Goal: Transaction & Acquisition: Purchase product/service

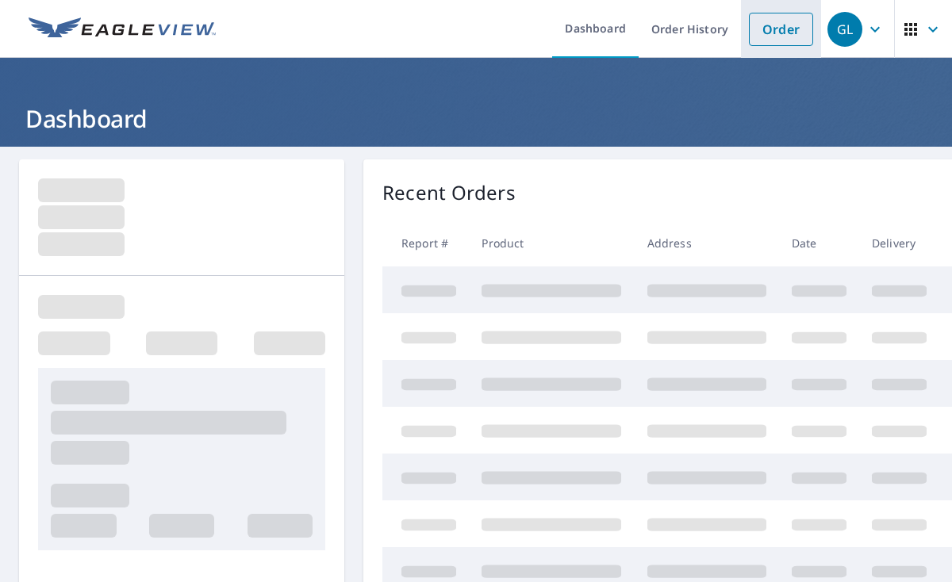
click at [776, 28] on link "Order" at bounding box center [781, 29] width 64 height 33
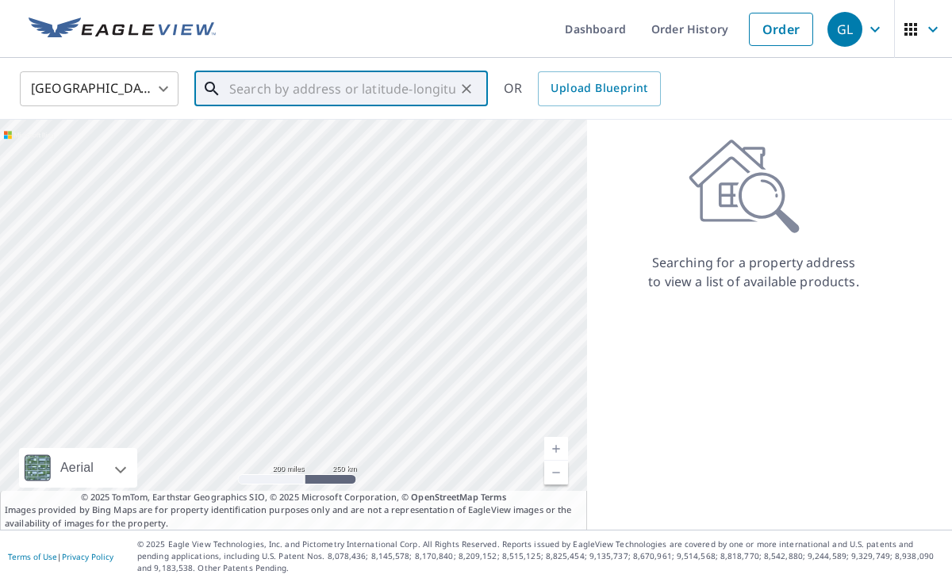
click at [270, 86] on input "text" at bounding box center [342, 89] width 226 height 44
paste input "[STREET_ADDRESS][PERSON_NAME]"
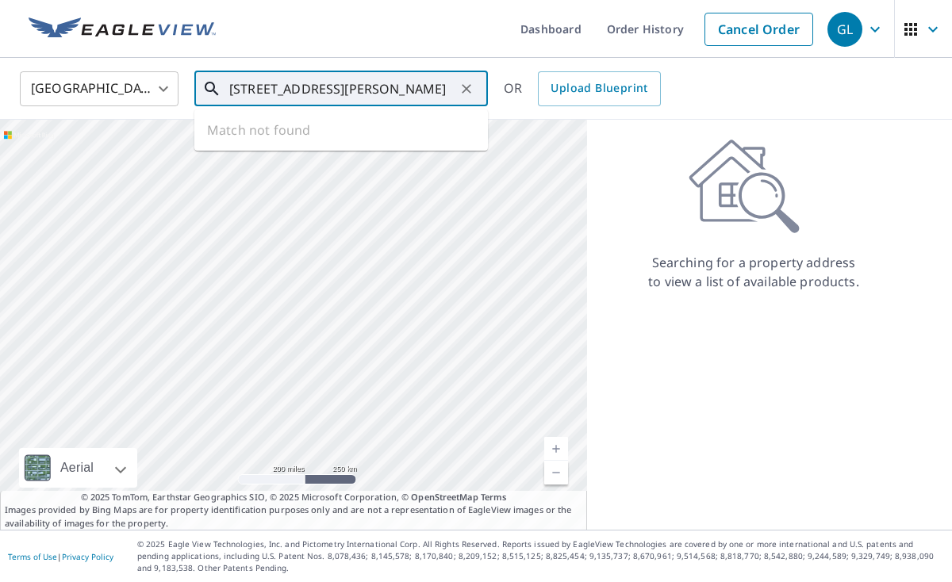
type input "[STREET_ADDRESS][PERSON_NAME]"
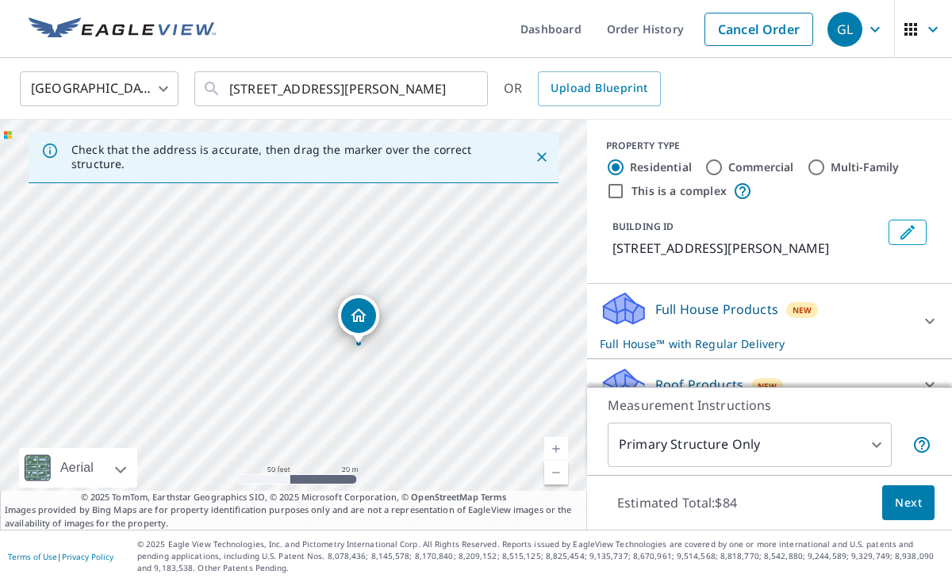
scroll to position [36, 0]
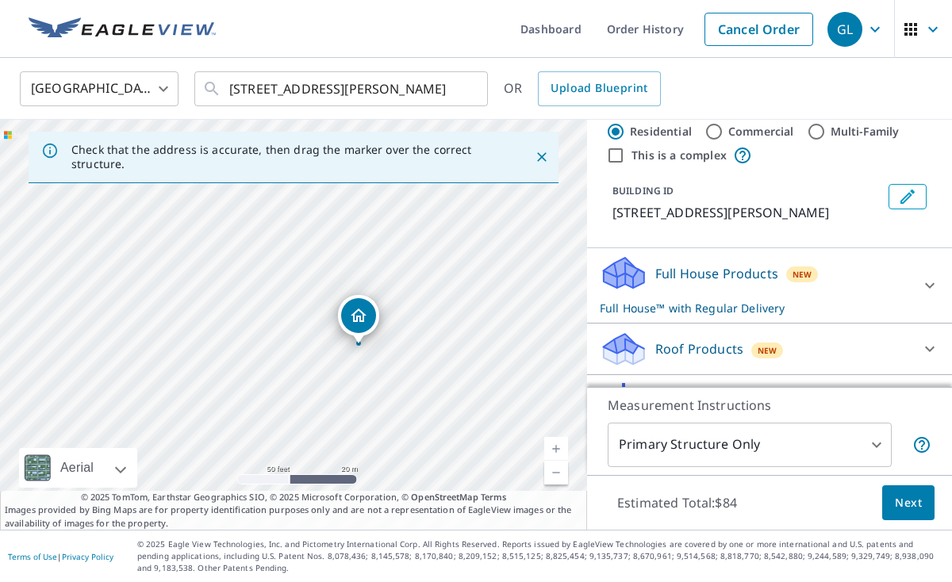
click at [890, 339] on div "Roof Products New" at bounding box center [754, 349] width 311 height 37
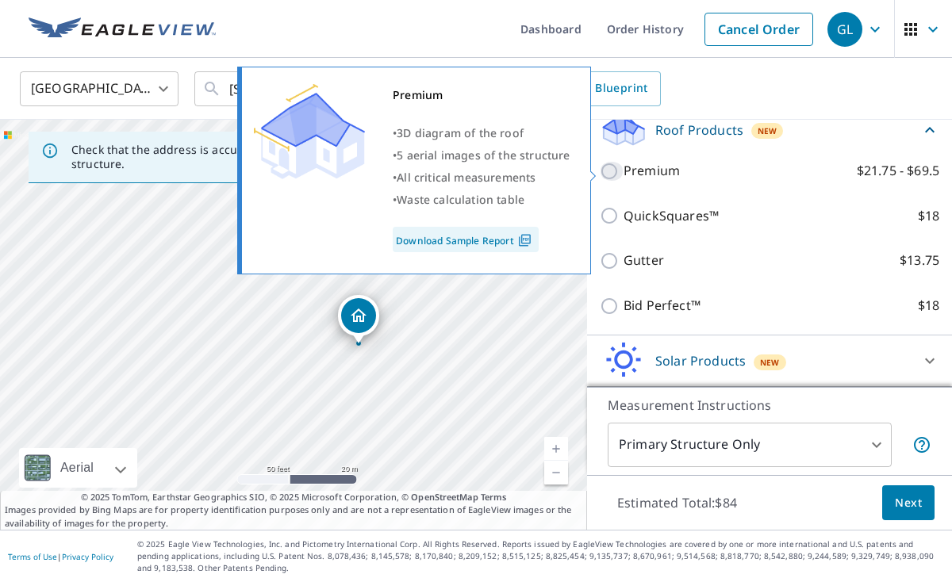
click at [607, 170] on input "Premium $21.75 - $69.5" at bounding box center [611, 171] width 24 height 19
checkbox input "true"
checkbox input "false"
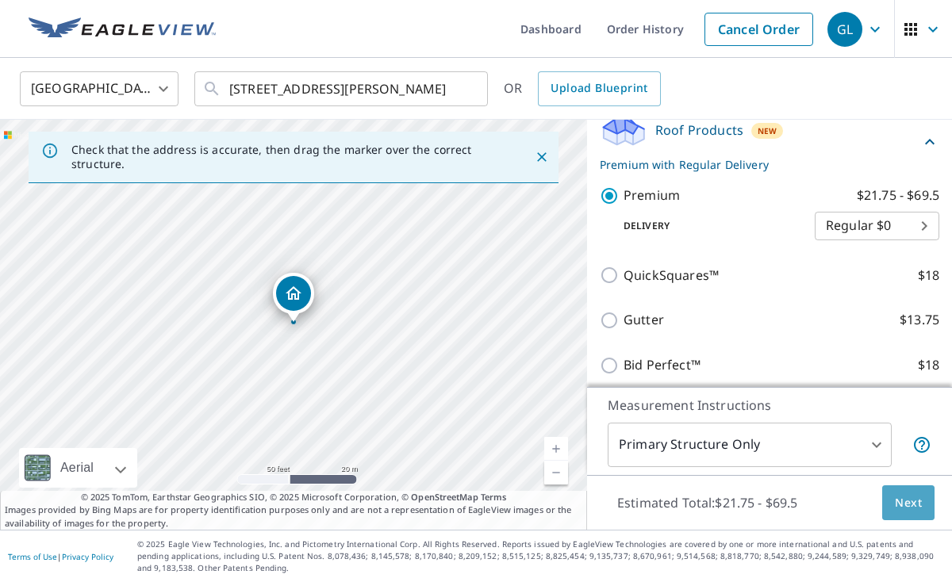
click at [913, 500] on span "Next" at bounding box center [907, 503] width 27 height 20
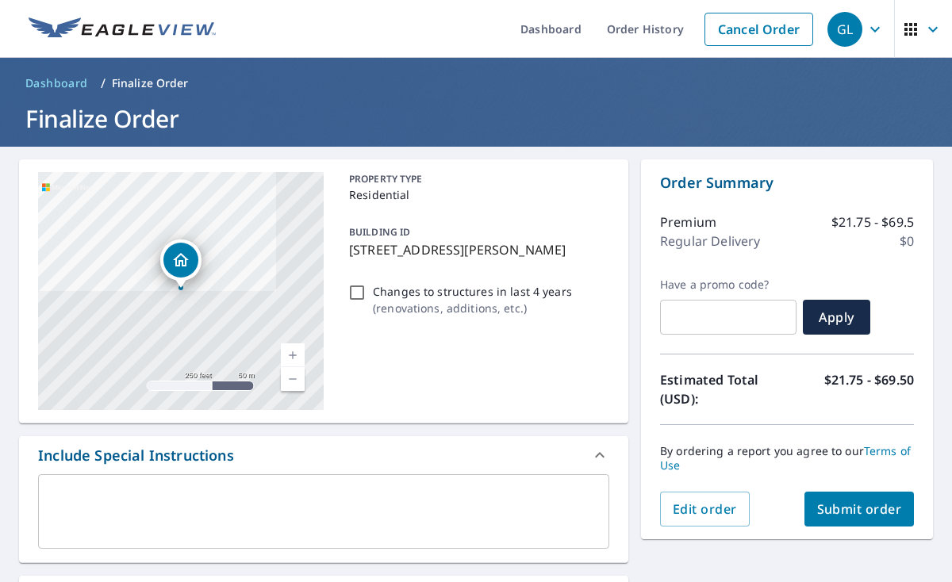
click at [848, 496] on button "Submit order" at bounding box center [859, 509] width 110 height 35
checkbox input "true"
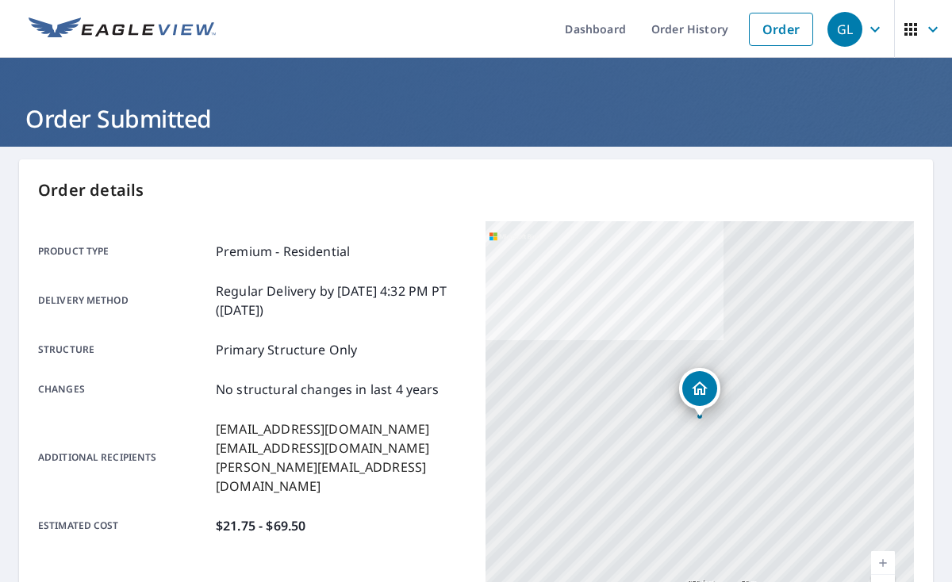
drag, startPoint x: 771, startPoint y: 27, endPoint x: 427, endPoint y: 57, distance: 345.5
click at [771, 27] on link "Order" at bounding box center [781, 29] width 64 height 33
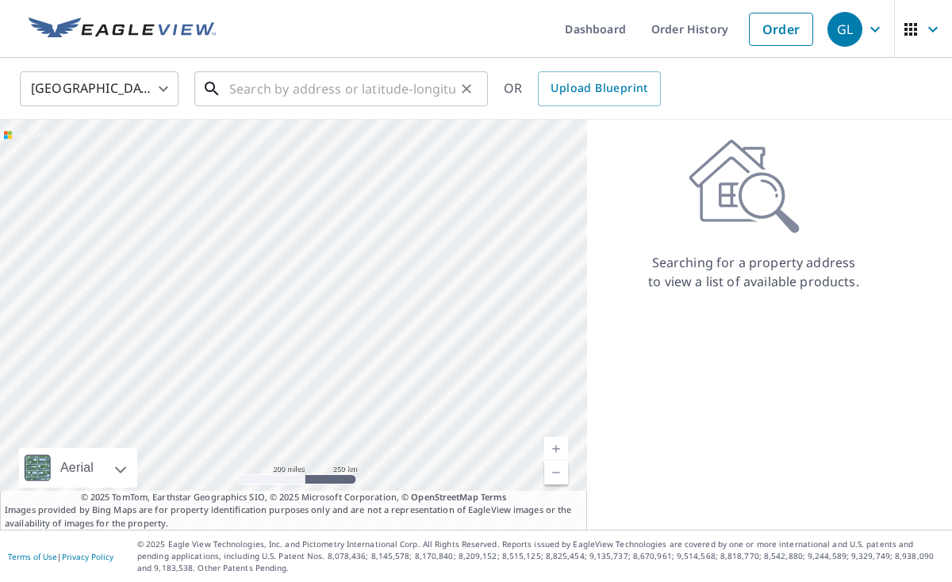
click at [252, 87] on input "text" at bounding box center [342, 89] width 226 height 44
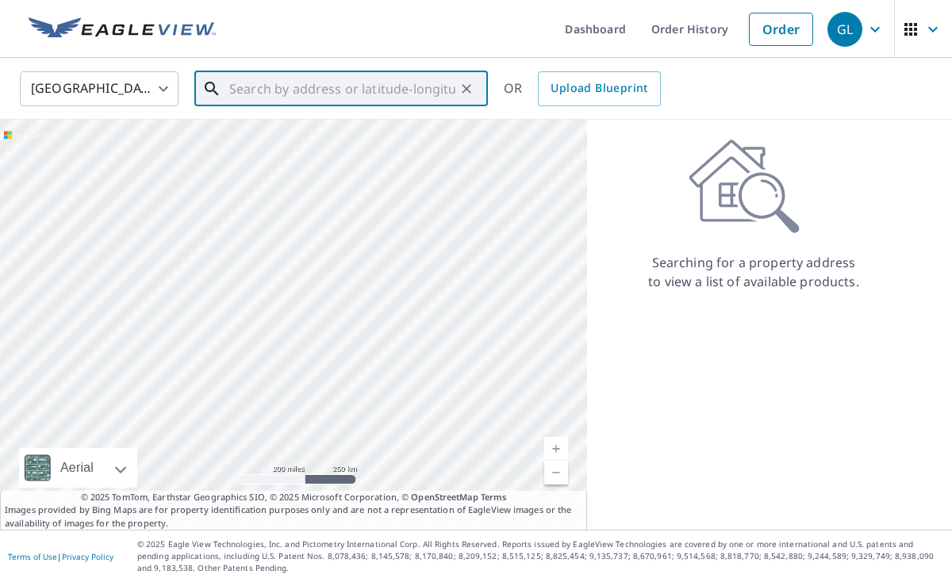
paste input "[STREET_ADDRESS][PERSON_NAME][PERSON_NAME]"
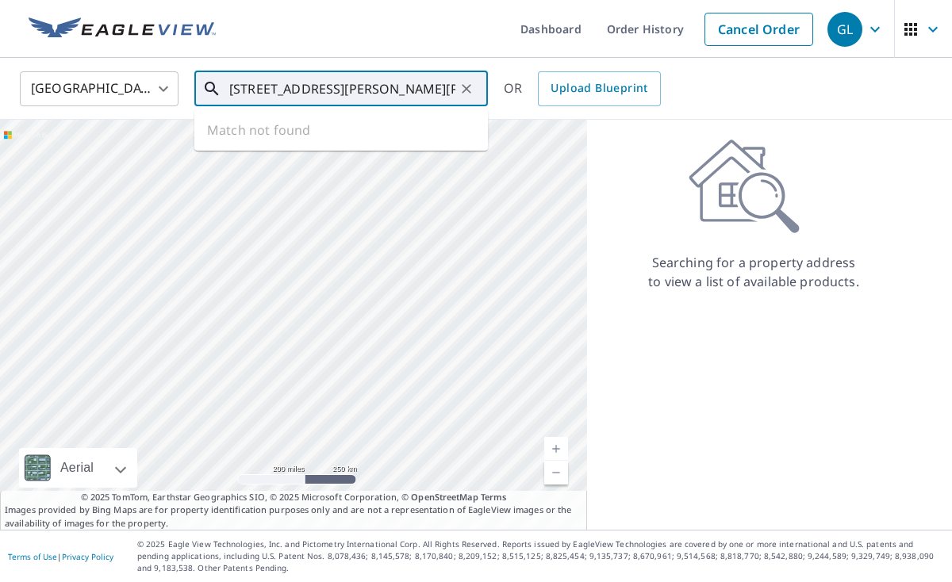
type input "[STREET_ADDRESS][PERSON_NAME][PERSON_NAME]"
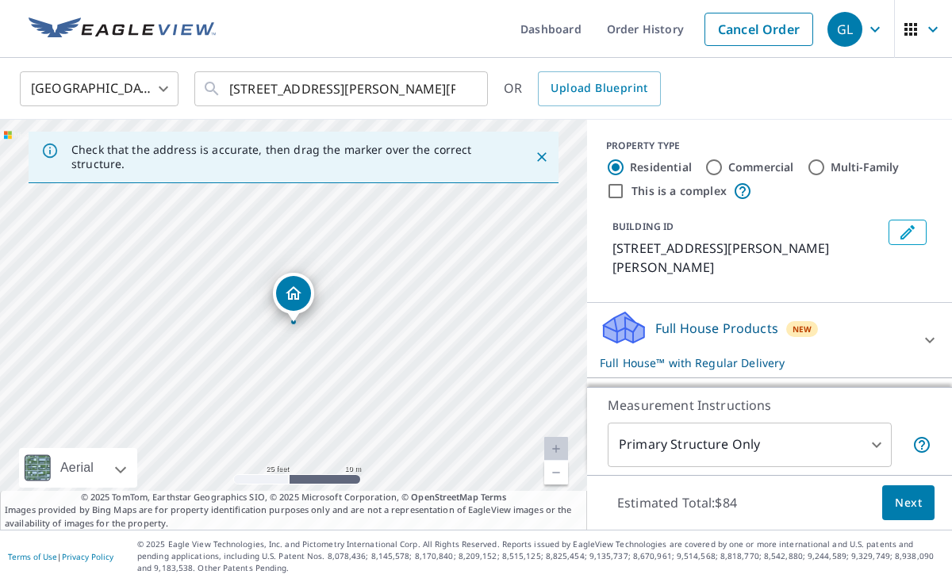
scroll to position [40, 0]
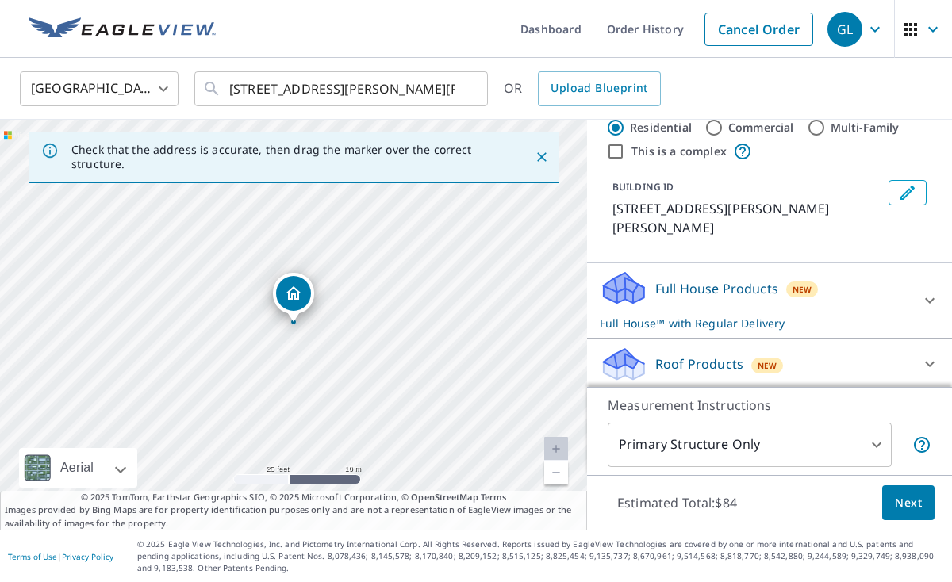
drag, startPoint x: 864, startPoint y: 341, endPoint x: 696, endPoint y: 352, distance: 167.7
click at [859, 346] on div "Roof Products New" at bounding box center [754, 364] width 311 height 37
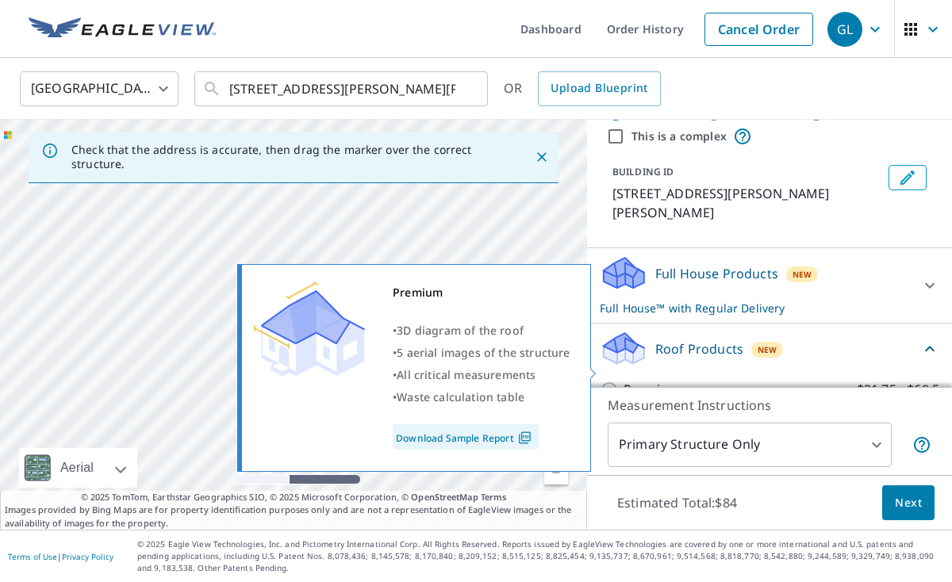
scroll to position [57, 0]
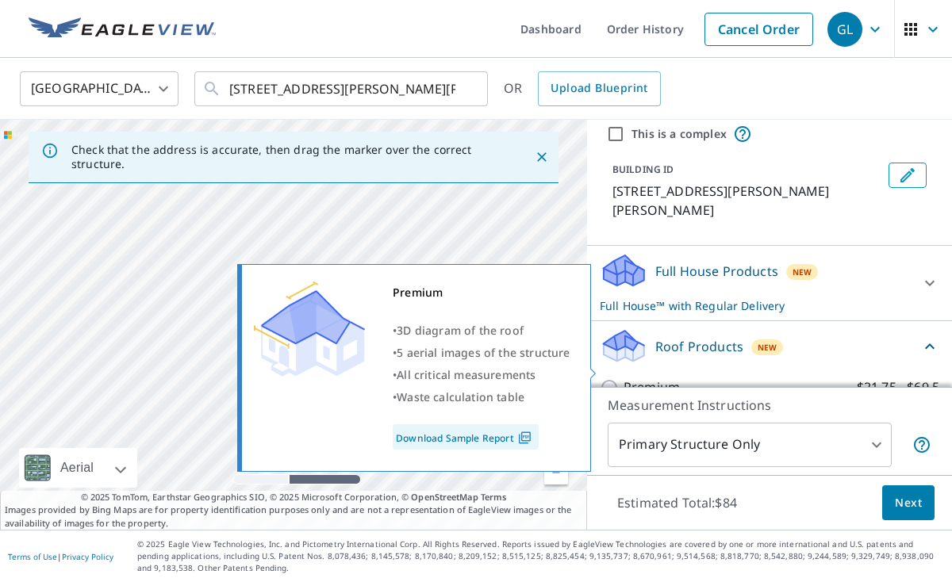
click at [610, 378] on input "Premium $21.75 - $69.5" at bounding box center [611, 387] width 24 height 19
checkbox input "true"
checkbox input "false"
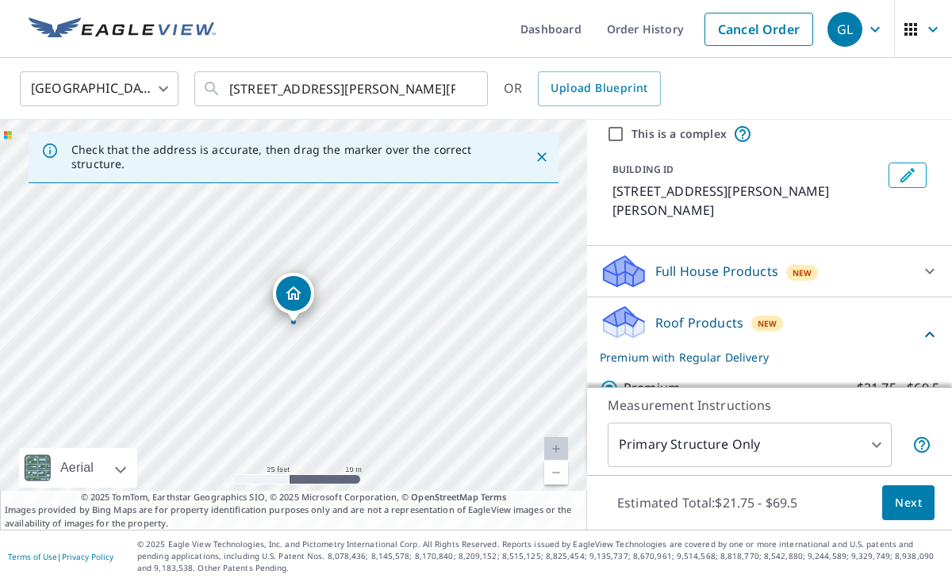
click at [917, 499] on span "Next" at bounding box center [907, 503] width 27 height 20
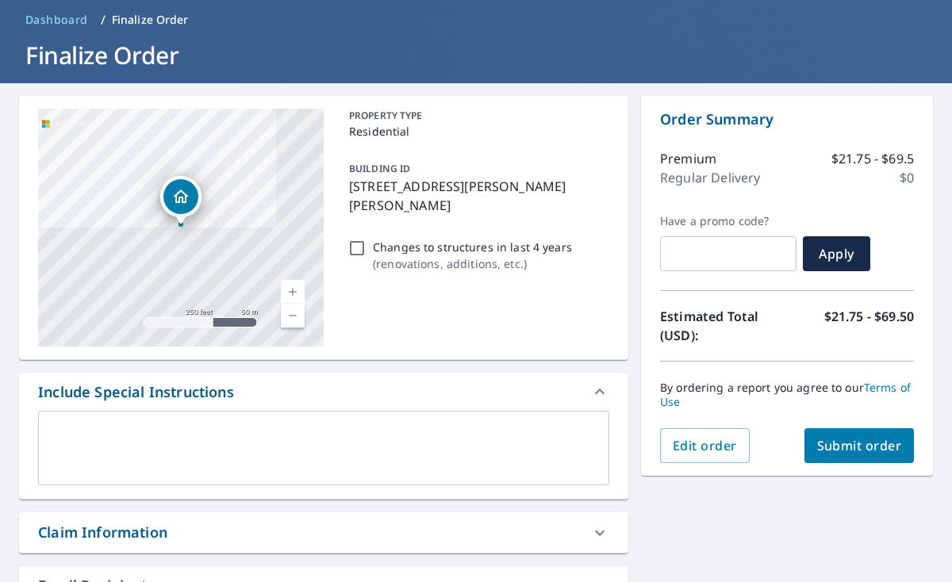
scroll to position [140, 0]
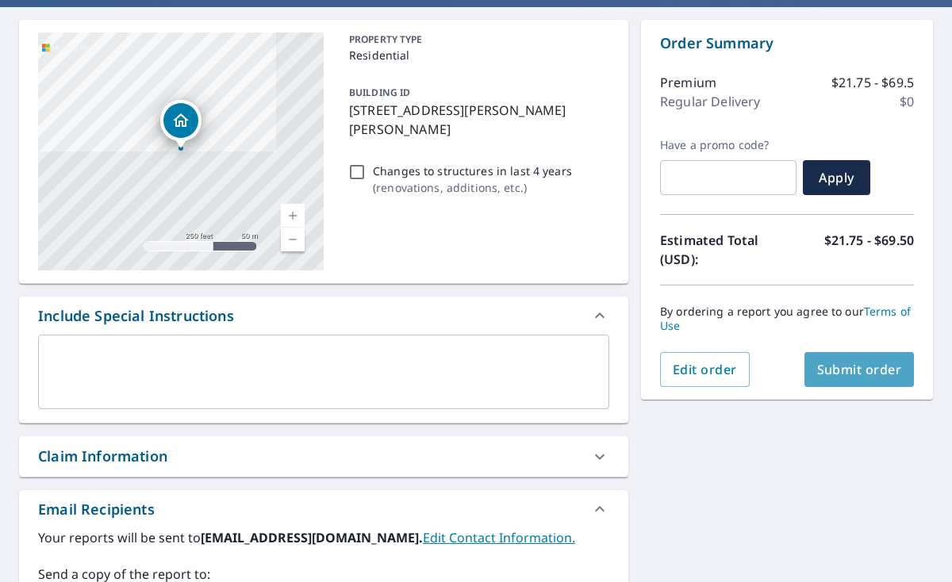
click at [841, 372] on span "Submit order" at bounding box center [859, 369] width 85 height 17
checkbox input "true"
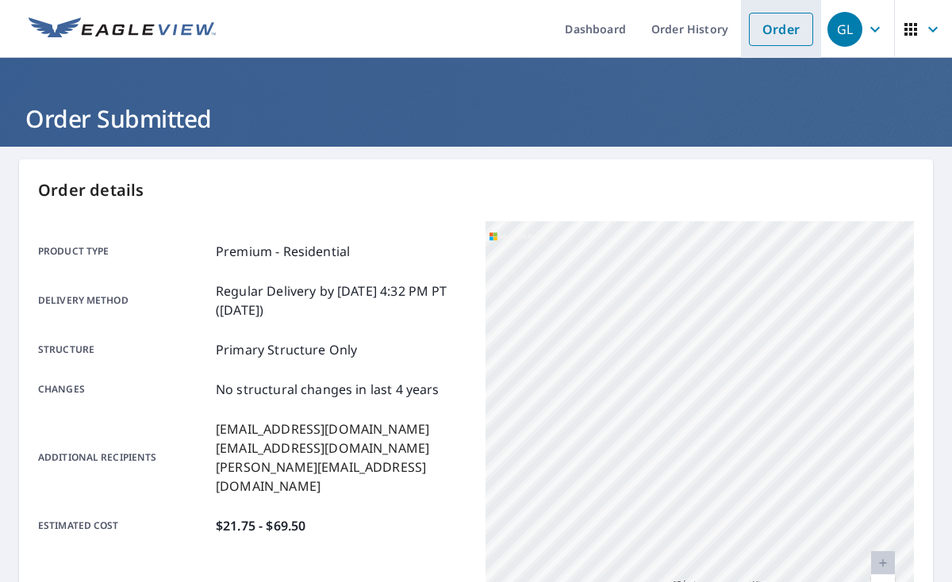
drag, startPoint x: 775, startPoint y: 39, endPoint x: 745, endPoint y: 38, distance: 30.1
click at [775, 39] on link "Order" at bounding box center [781, 29] width 64 height 33
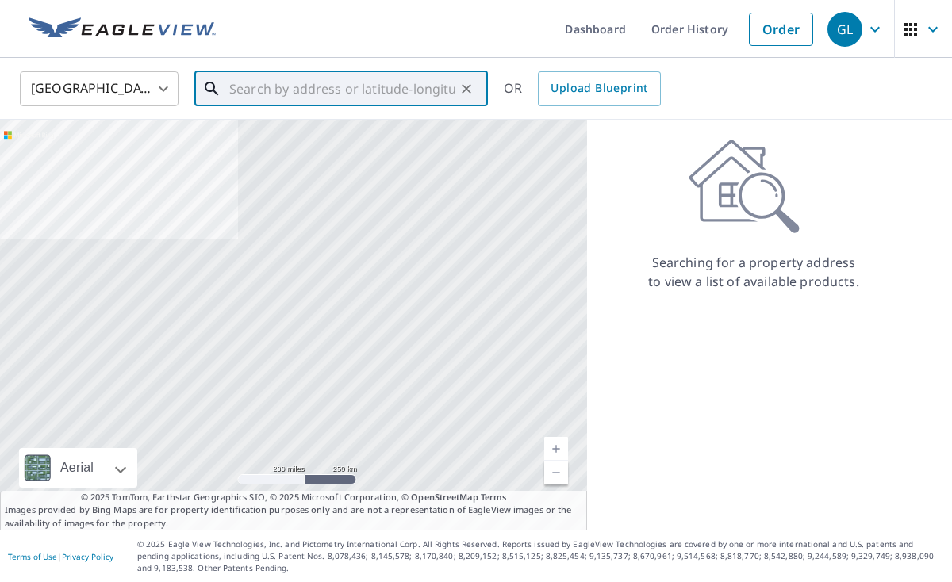
click at [298, 91] on input "text" at bounding box center [342, 89] width 226 height 44
paste input "[STREET_ADDRESS]"
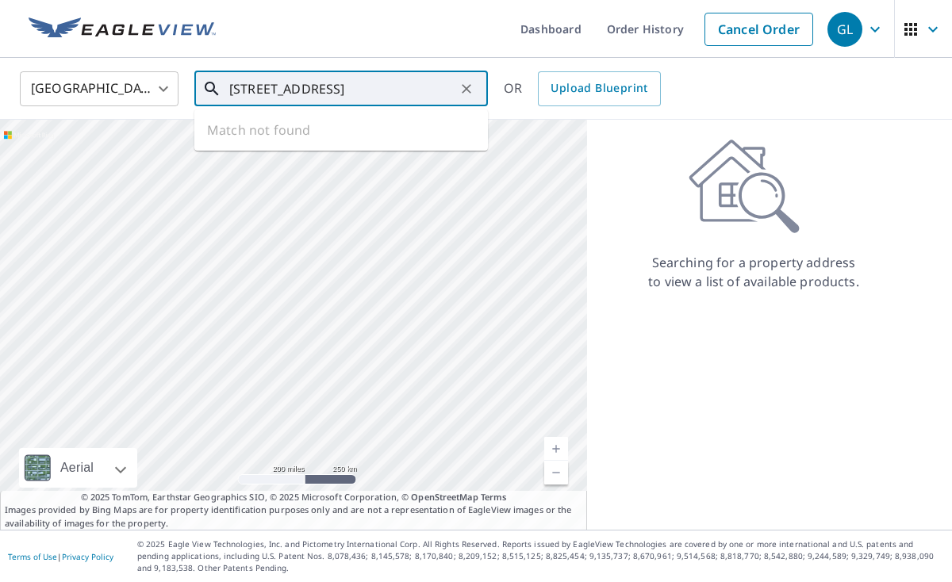
type input "[STREET_ADDRESS]"
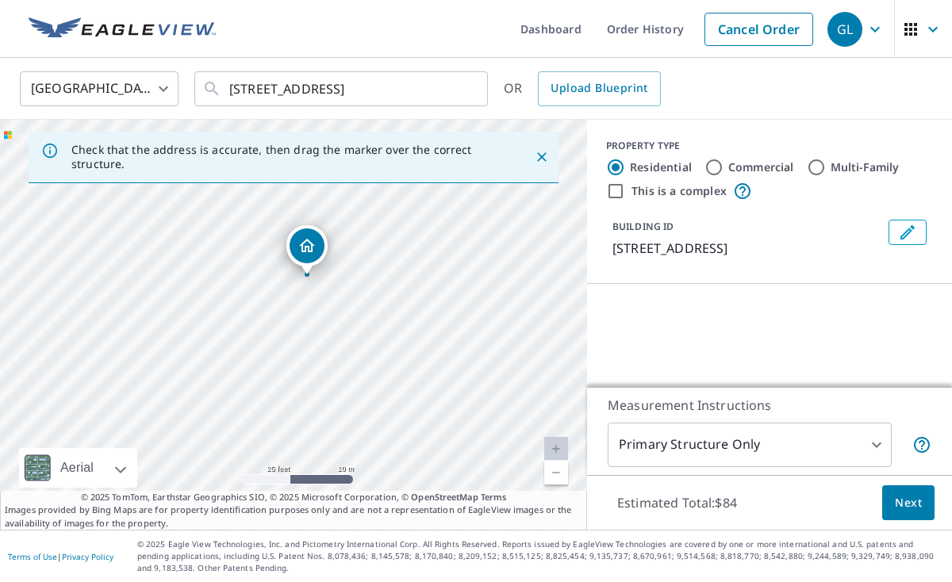
drag, startPoint x: 373, startPoint y: 271, endPoint x: 248, endPoint y: 454, distance: 220.8
click at [232, 473] on div "[STREET_ADDRESS][PERSON_NAME]" at bounding box center [293, 325] width 587 height 410
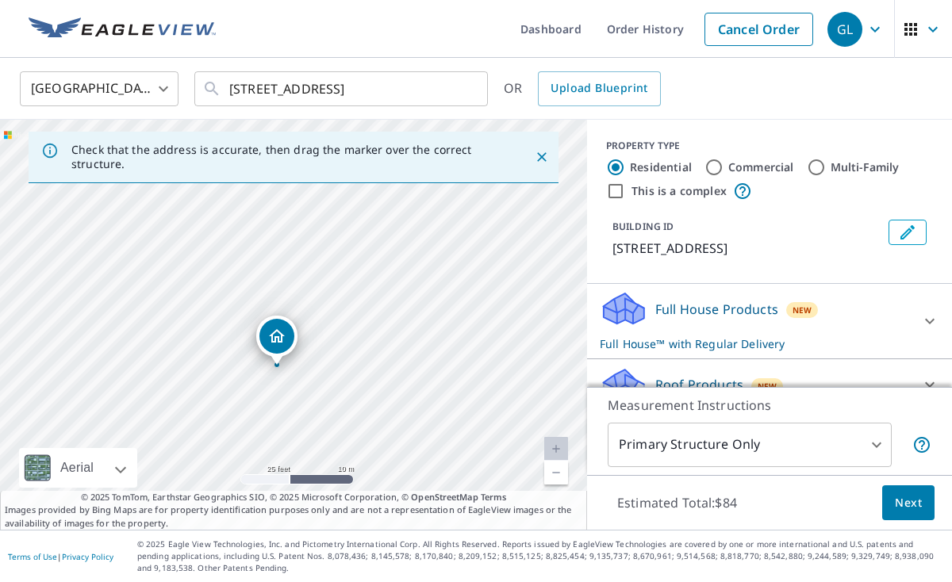
drag, startPoint x: 297, startPoint y: 348, endPoint x: 281, endPoint y: 380, distance: 35.5
click at [284, 381] on div "[STREET_ADDRESS][PERSON_NAME]" at bounding box center [293, 325] width 587 height 410
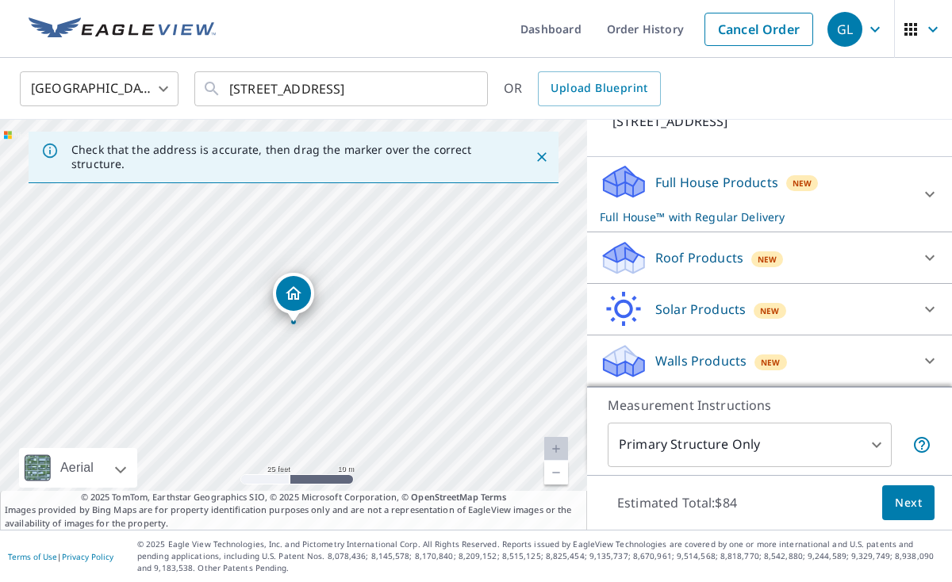
drag, startPoint x: 841, startPoint y: 257, endPoint x: 689, endPoint y: 281, distance: 154.1
click at [841, 257] on div "Roof Products New" at bounding box center [754, 257] width 311 height 37
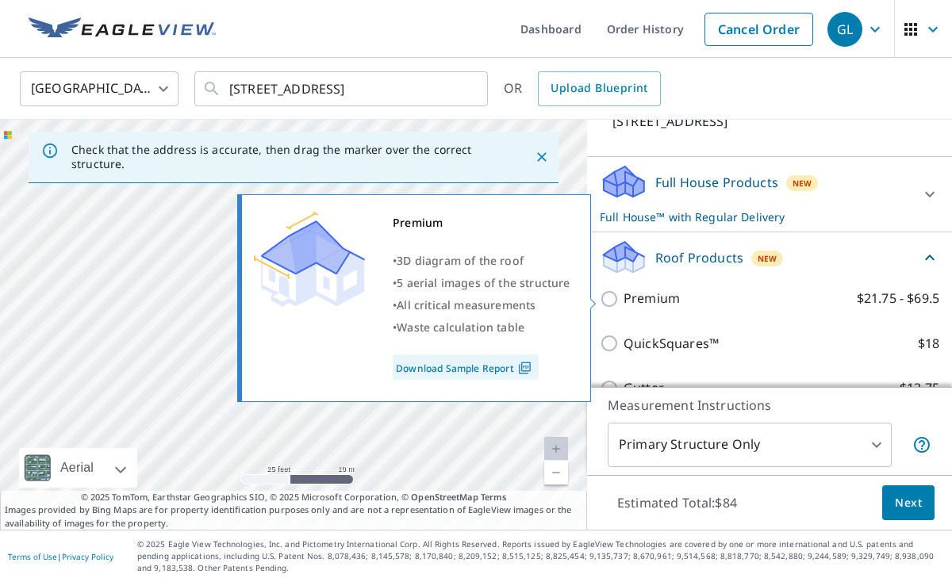
click at [611, 299] on input "Premium $21.75 - $69.5" at bounding box center [611, 298] width 24 height 19
checkbox input "true"
checkbox input "false"
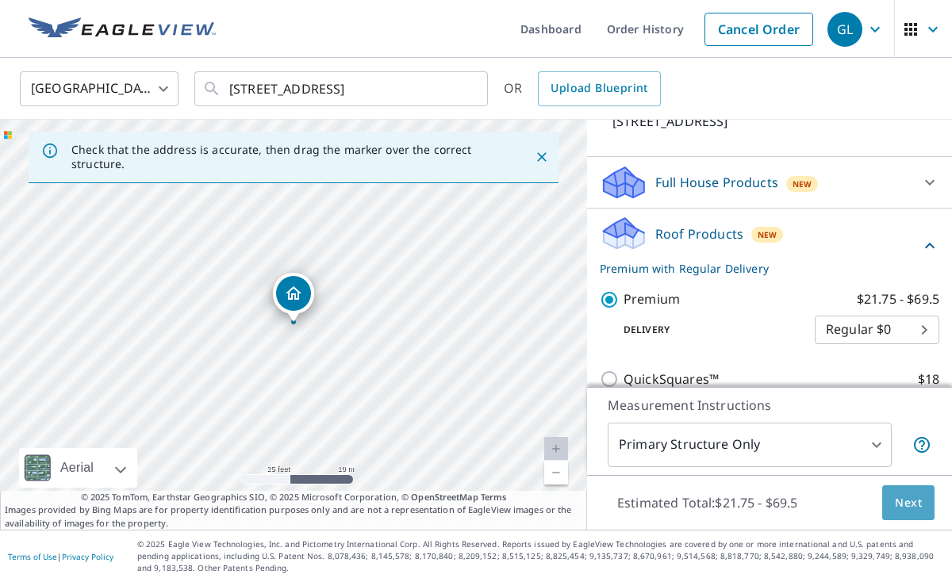
click at [904, 511] on span "Next" at bounding box center [907, 503] width 27 height 20
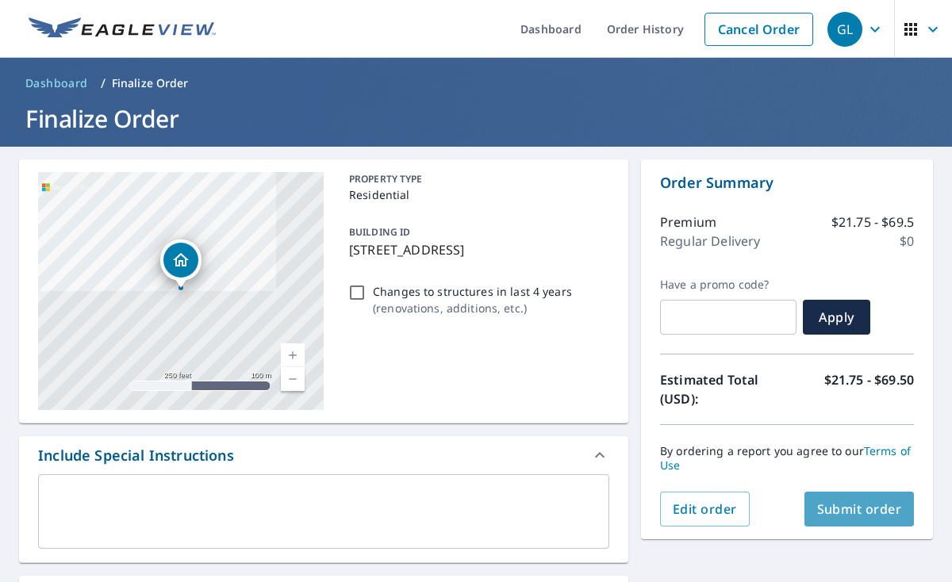
click at [867, 507] on span "Submit order" at bounding box center [859, 508] width 85 height 17
checkbox input "true"
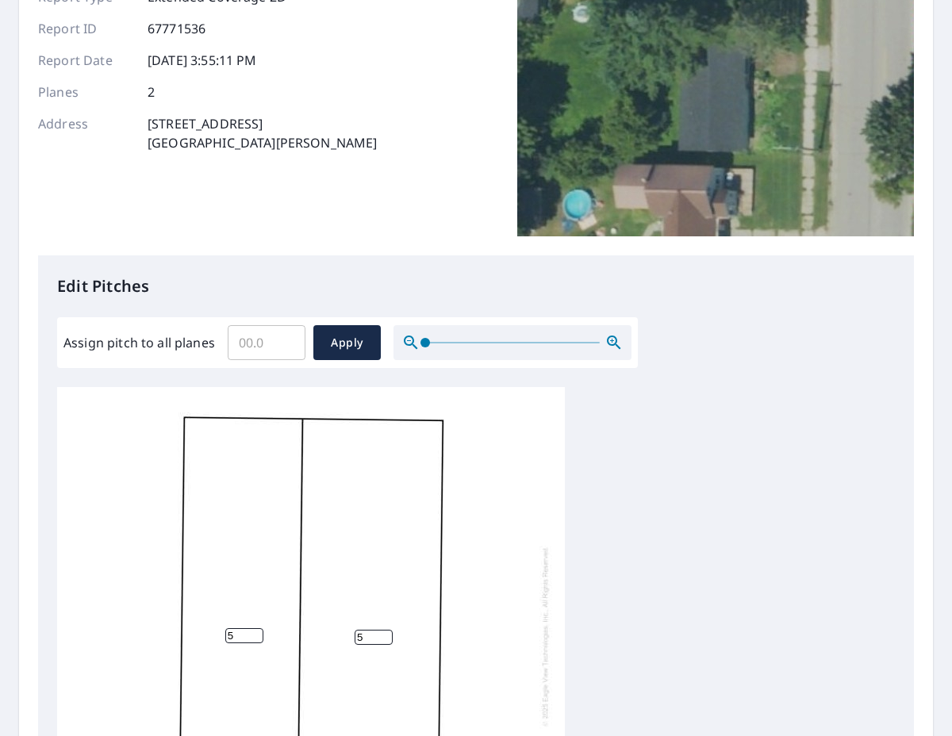
scroll to position [4, 0]
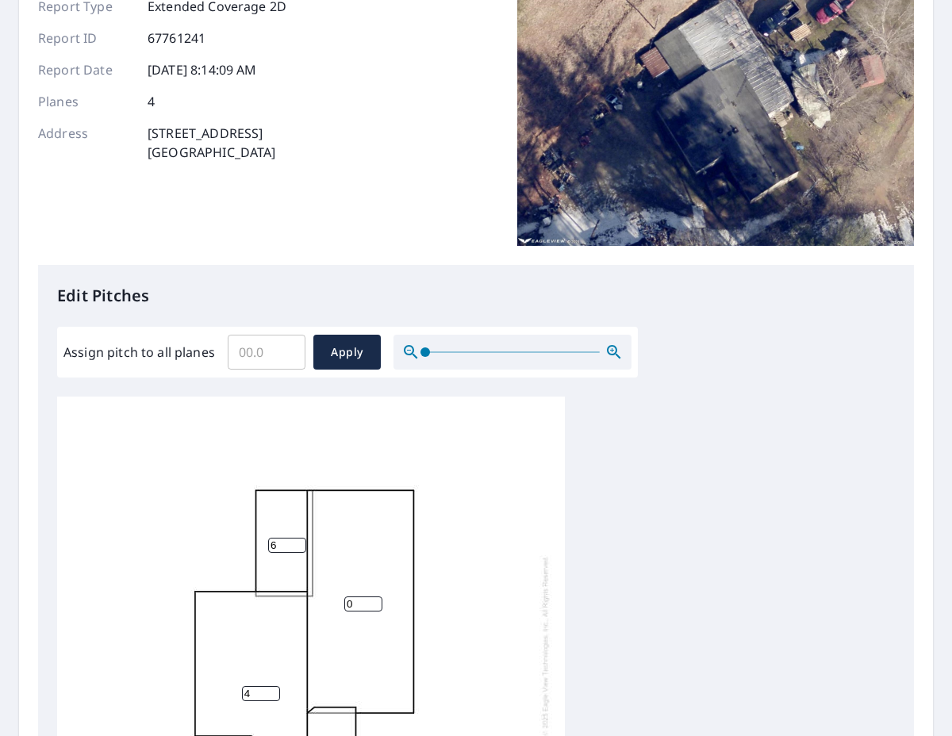
scroll to position [158, 0]
